Goal: Contribute content: Add original content to the website for others to see

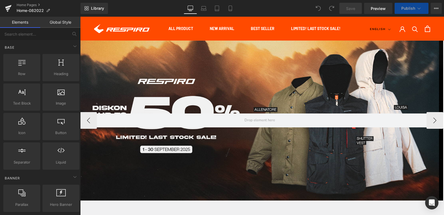
click at [177, 84] on div at bounding box center [259, 121] width 359 height 160
click at [255, 43] on span "Carousel" at bounding box center [260, 45] width 21 height 8
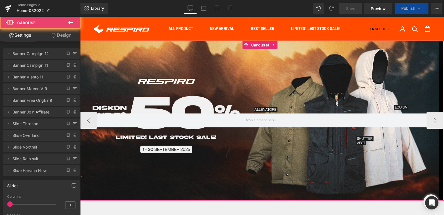
click at [67, 54] on icon at bounding box center [68, 53] width 4 height 4
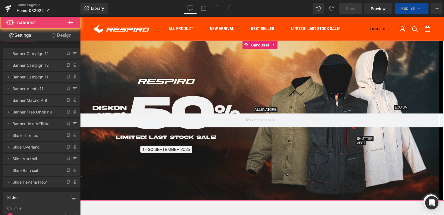
click at [53, 56] on span "Banner Campign 12" at bounding box center [36, 53] width 47 height 11
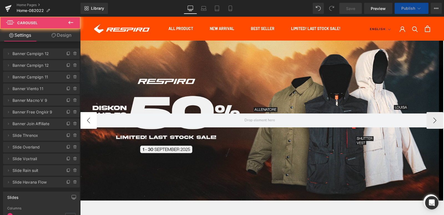
click at [88, 120] on button "‹" at bounding box center [88, 120] width 17 height 17
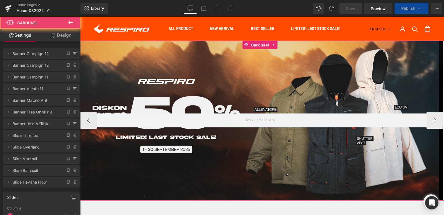
click at [147, 84] on div at bounding box center [259, 121] width 359 height 160
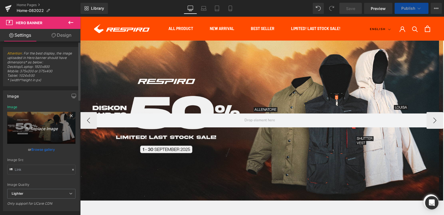
click at [45, 130] on icon "Replace Image" at bounding box center [41, 127] width 44 height 7
type input "C:\fakepath\SPESIAL STARTER PACK BERANGKAT KERJA-Webstore-1800x800.jpg"
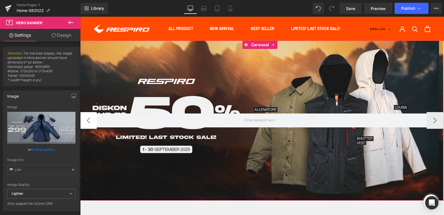
click at [91, 123] on button "‹" at bounding box center [88, 120] width 17 height 17
click at [433, 122] on button "›" at bounding box center [435, 120] width 17 height 17
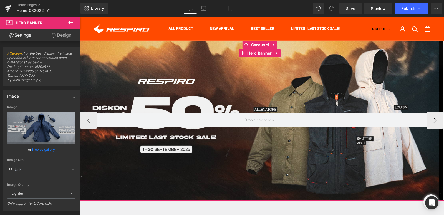
click at [254, 93] on div at bounding box center [259, 121] width 359 height 160
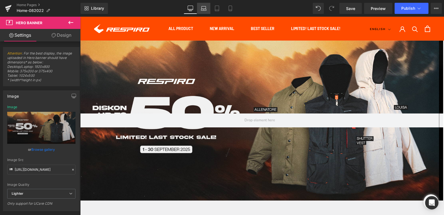
click at [206, 10] on icon at bounding box center [204, 9] width 6 height 6
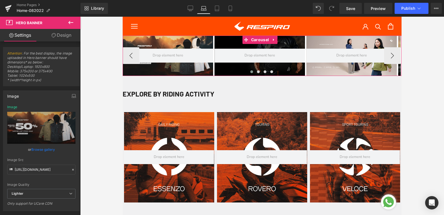
click at [250, 73] on button at bounding box center [252, 72] width 7 height 6
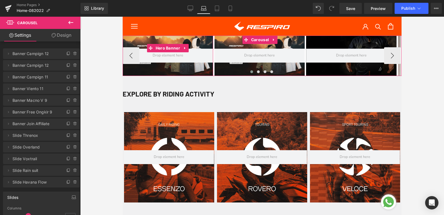
click at [137, 43] on div at bounding box center [168, 56] width 91 height 40
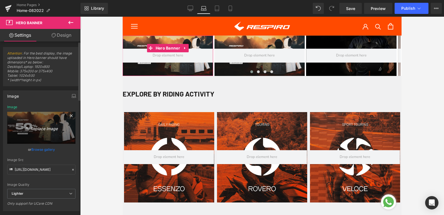
click at [47, 127] on icon "Replace Image" at bounding box center [41, 127] width 44 height 7
type input "C:\fakepath\SPESIAL STARTER PACK BERANGKAT KERJA-Webstore-1800x800.jpg"
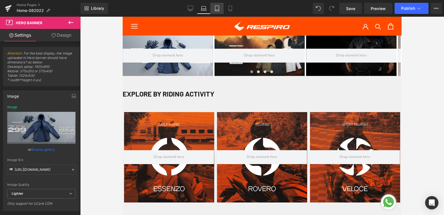
click at [219, 9] on icon at bounding box center [217, 9] width 6 height 6
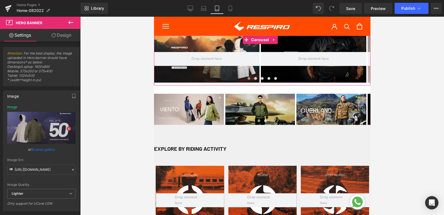
click at [248, 78] on span at bounding box center [249, 78] width 3 height 3
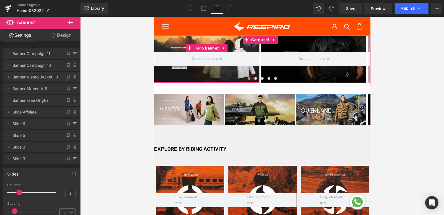
click at [188, 71] on div at bounding box center [207, 59] width 106 height 47
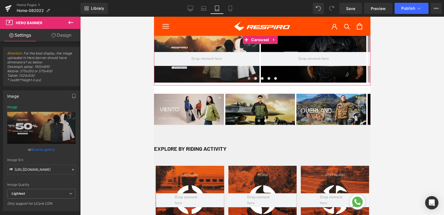
click at [248, 79] on button at bounding box center [249, 79] width 7 height 6
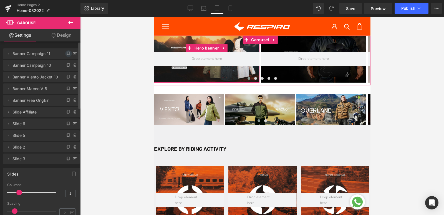
click at [66, 53] on icon at bounding box center [68, 53] width 4 height 4
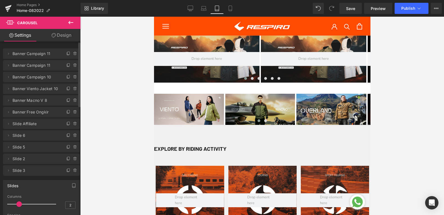
click at [169, 41] on div at bounding box center [207, 59] width 106 height 47
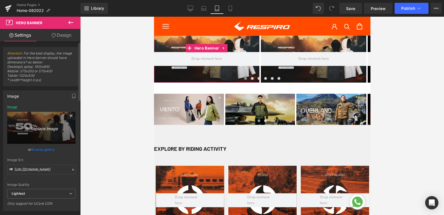
click at [38, 126] on icon "Replace Image" at bounding box center [41, 127] width 44 height 7
type input "C:\fakepath\SPESIAL STARTER PACK BERANGKAT KERJA-Webstore-1800x800.jpg"
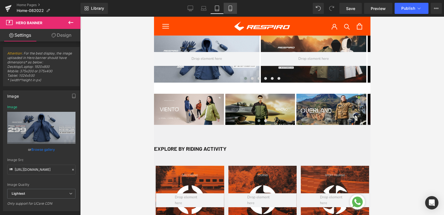
click at [227, 12] on link "Mobile" at bounding box center [230, 8] width 13 height 11
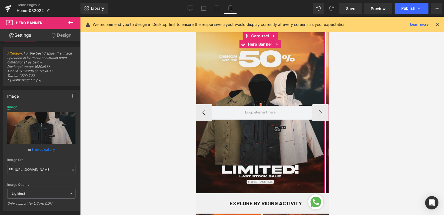
click at [254, 71] on div at bounding box center [260, 112] width 129 height 161
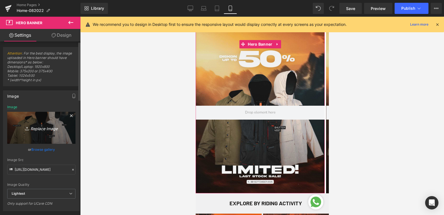
click at [39, 133] on link "Replace Image" at bounding box center [41, 128] width 68 height 32
type input "C:\fakepath\SPESIAL STARTER PACK BERANGKAT KERJA-Webstore-1800x800.jpg"
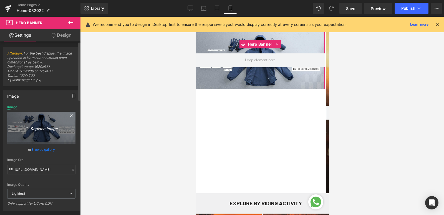
click at [31, 128] on icon "Replace Image" at bounding box center [41, 127] width 44 height 7
type input "C:\fakepath\SPESIAL STARTER PACK BERANGKAT KERJA-Webstore-1080x1350.jpg"
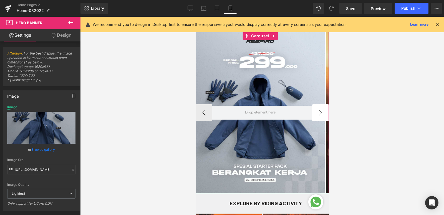
click at [313, 112] on button "›" at bounding box center [320, 112] width 17 height 17
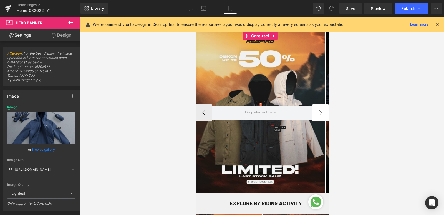
click at [313, 112] on button "›" at bounding box center [320, 112] width 17 height 17
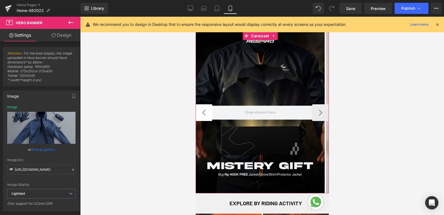
click at [205, 111] on button "‹" at bounding box center [204, 112] width 17 height 17
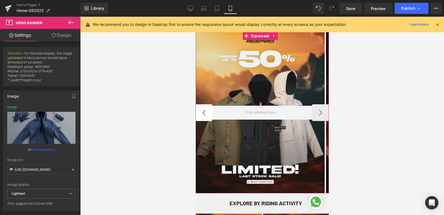
click at [205, 111] on button "‹" at bounding box center [204, 112] width 17 height 17
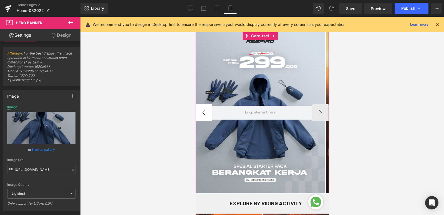
click at [205, 111] on button "‹" at bounding box center [204, 112] width 17 height 17
click at [318, 115] on button "›" at bounding box center [320, 112] width 17 height 17
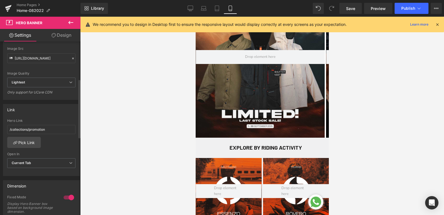
scroll to position [139, 0]
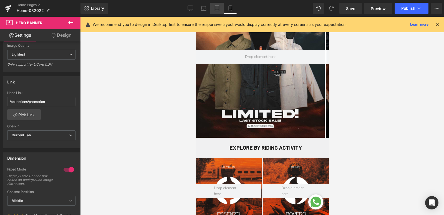
click at [218, 8] on icon at bounding box center [217, 9] width 6 height 6
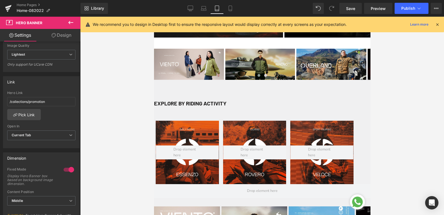
scroll to position [0, 0]
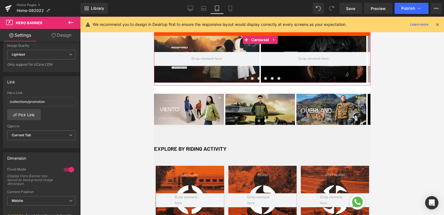
click at [244, 78] on span at bounding box center [245, 78] width 3 height 3
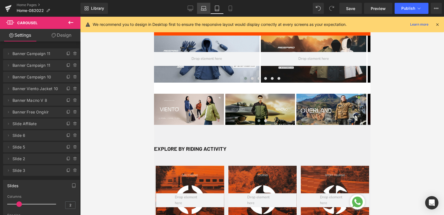
click at [206, 5] on link "Laptop" at bounding box center [203, 8] width 13 height 11
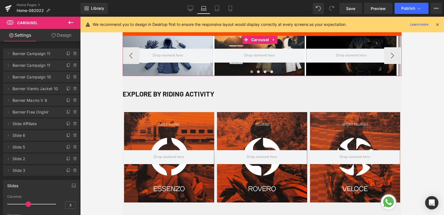
click at [251, 71] on span at bounding box center [252, 71] width 3 height 3
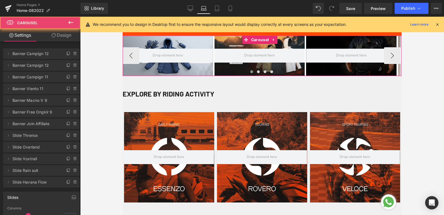
click at [251, 71] on span at bounding box center [252, 71] width 3 height 3
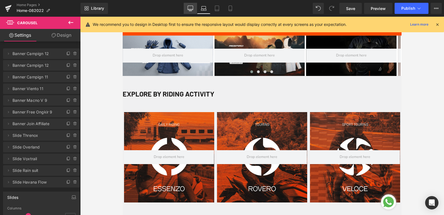
click at [189, 11] on icon at bounding box center [191, 9] width 6 height 6
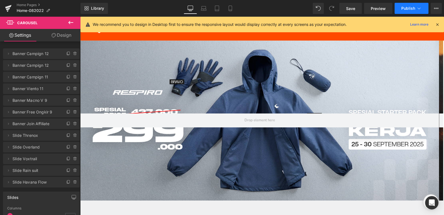
click at [408, 8] on span "Publish" at bounding box center [409, 8] width 14 height 4
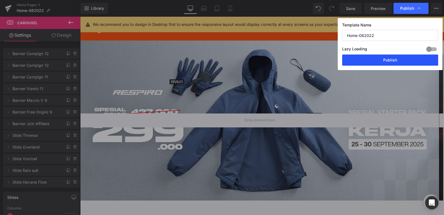
click at [408, 60] on button "Publish" at bounding box center [391, 59] width 96 height 11
